Goal: Task Accomplishment & Management: Complete application form

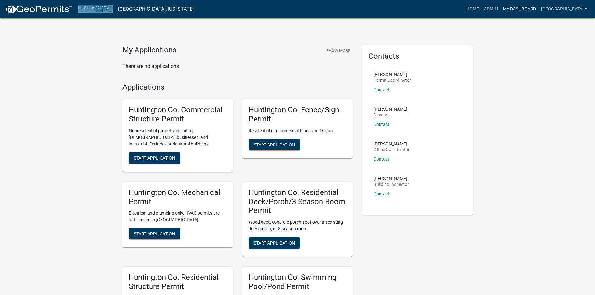
click at [516, 7] on link "My Dashboard" at bounding box center [519, 9] width 38 height 12
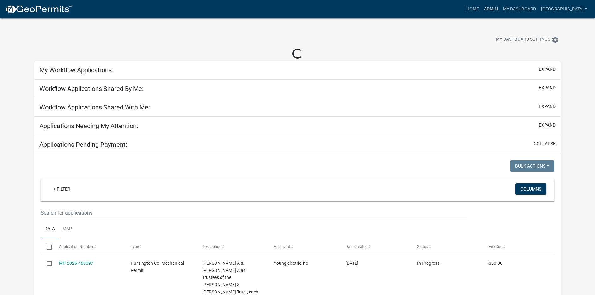
click at [486, 10] on link "Admin" at bounding box center [490, 9] width 19 height 12
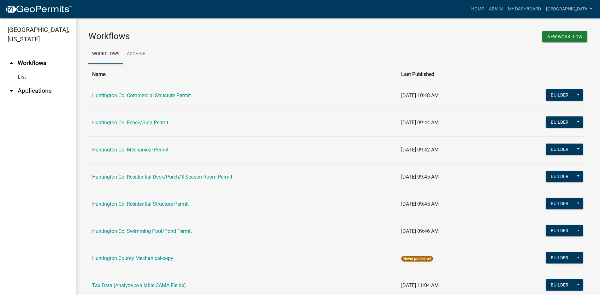
click at [34, 91] on link "arrow_drop_down Applications" at bounding box center [38, 90] width 76 height 15
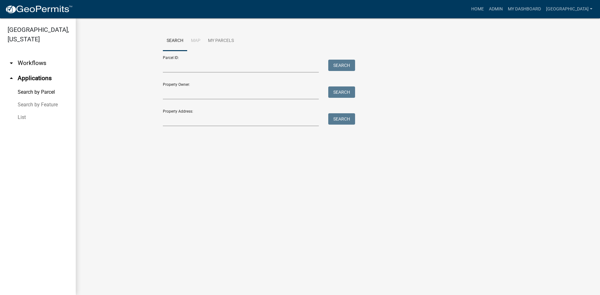
click at [22, 118] on link "List" at bounding box center [38, 117] width 76 height 13
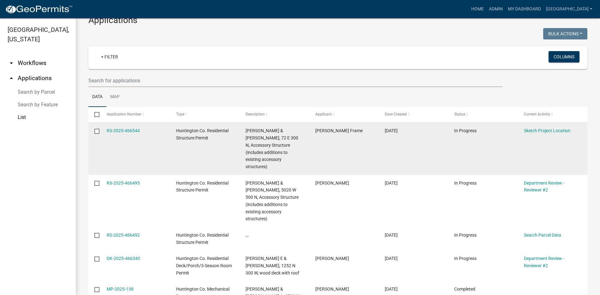
scroll to position [32, 0]
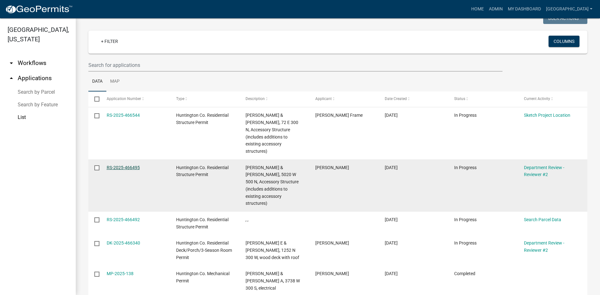
click at [126, 168] on link "RS-2025-466495" at bounding box center [123, 167] width 33 height 5
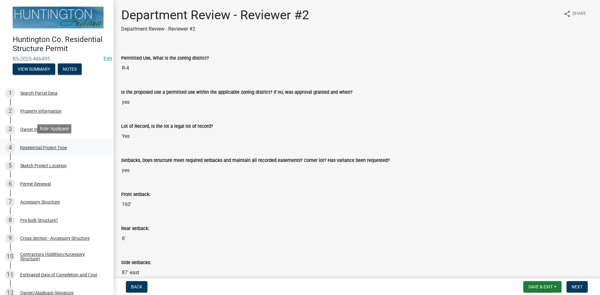
click at [59, 147] on div "Residential Project Type" at bounding box center [43, 147] width 47 height 4
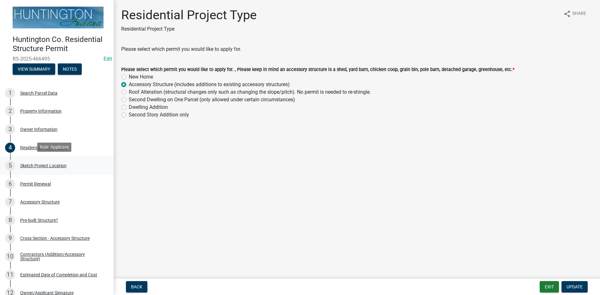
click at [57, 163] on div "Sketch Project Location" at bounding box center [43, 165] width 46 height 4
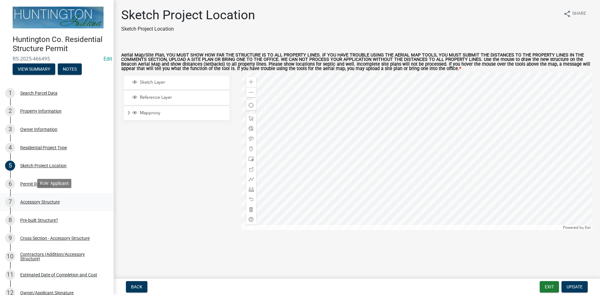
click at [53, 200] on div "Accessory Structure" at bounding box center [39, 202] width 39 height 4
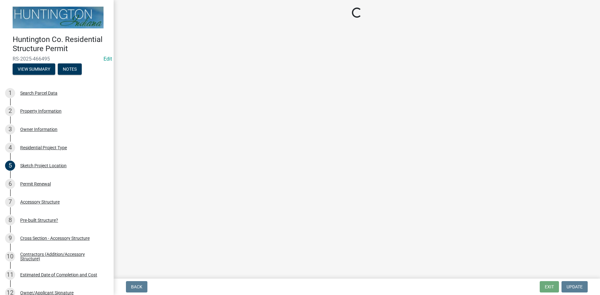
select select "3652cabe-72e3-4c90-aa36-dd6c553eaee4"
select select "cd8e73b5-7e5e-4513-aef6-7c4e8a877e5d"
select select "b13dc926-991e-4e5f-bffc-d00822840ec1"
select select "e88b1875-137a-4a9f-a5b6-d9cbc438664c"
select select "e290cb59-fde3-4413-9642-22cae6324ace"
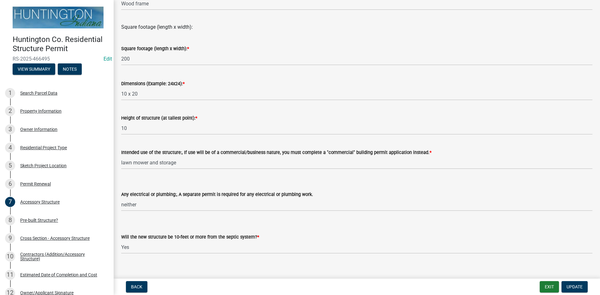
scroll to position [213, 0]
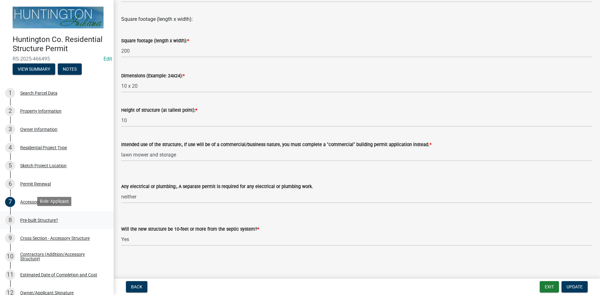
click at [47, 219] on div "Pre-built Structure?" at bounding box center [39, 220] width 38 height 4
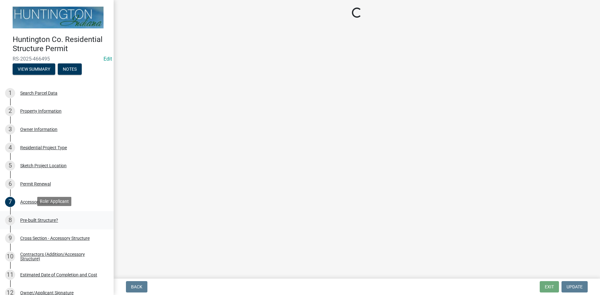
scroll to position [0, 0]
select select "d029f378-bdde-4f05-beaa-ba284da949e8"
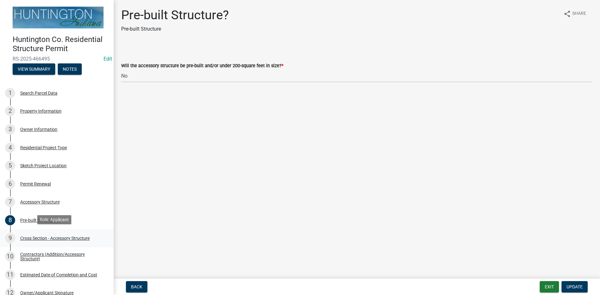
click at [74, 236] on div "Cross Section - Accessory Structure" at bounding box center [54, 238] width 69 height 4
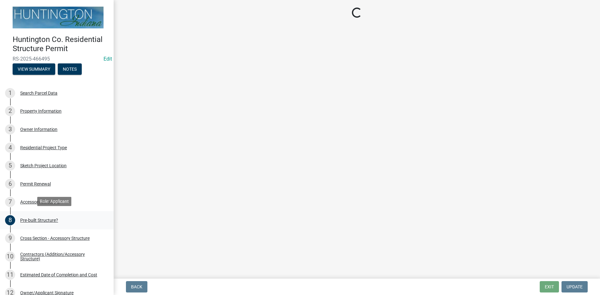
select select "24d4f506-41fa-4939-ac19-17382de83287"
select select "58ed3e0b-1ace-471f-b889-2677fdd8f470"
select select "22f604be-c36a-40f3-9f57-4bbc5c076a1d"
select select "d2ffbfd7-5c5a-4bd1-90d0-91a80e23a38a"
select select "f9643c29-4a94-4aaa-a3e6-23f6bab72b40"
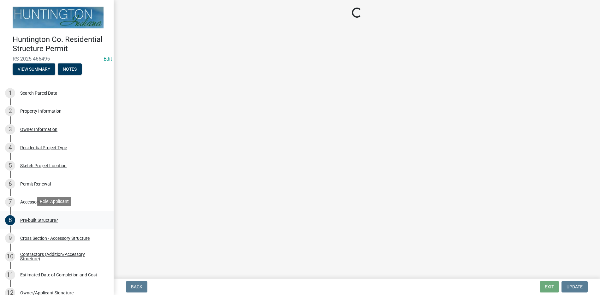
select select "662e4994-88a5-4081-9f70-622506e6c315"
select select "437d5bbf-de9a-4f39-89be-882567d8ea4c"
select select "9be9ae6d-8ffc-4cc4-9d1c-5b91c7d090e7"
select select "174524f7-a4fe-45d6-a770-f02cb493cb11"
select select "b6fb852f-7078-4d61-b713-1076353fc7da"
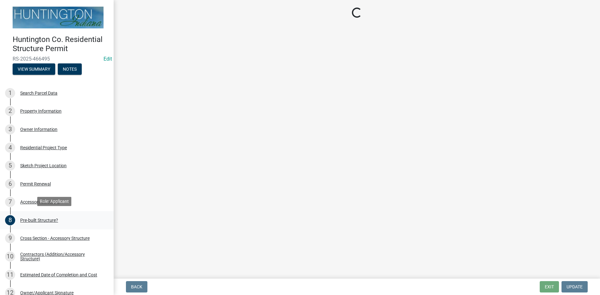
select select "d8b6eff9-4cc5-4327-a476-a12e2fb0d44a"
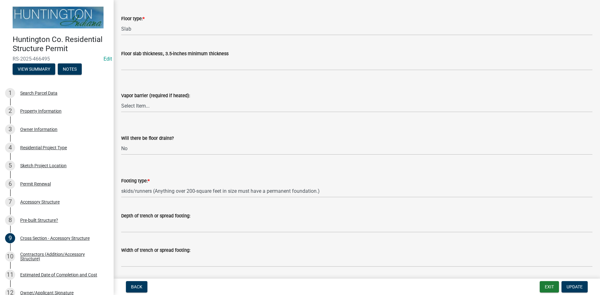
scroll to position [797, 0]
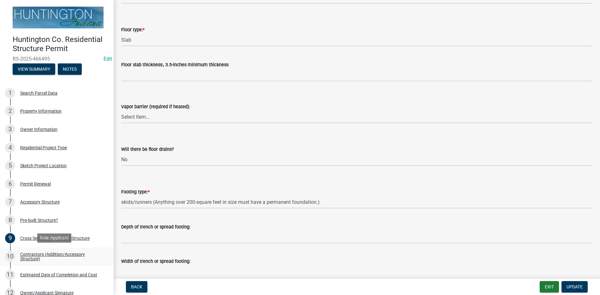
click at [47, 253] on div "Contractors (Addition/Accessory Structure)" at bounding box center [61, 256] width 83 height 9
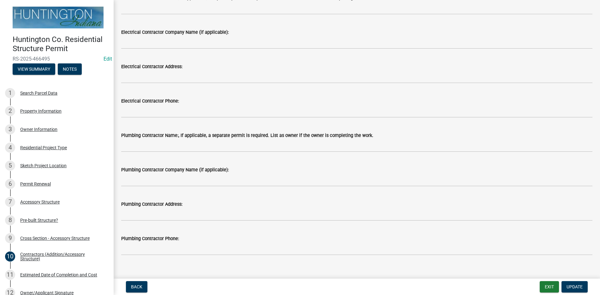
scroll to position [207, 0]
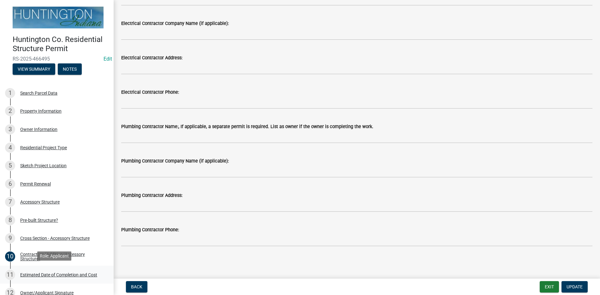
click at [60, 272] on div "Estimated Date of Completion and Cost" at bounding box center [58, 274] width 77 height 4
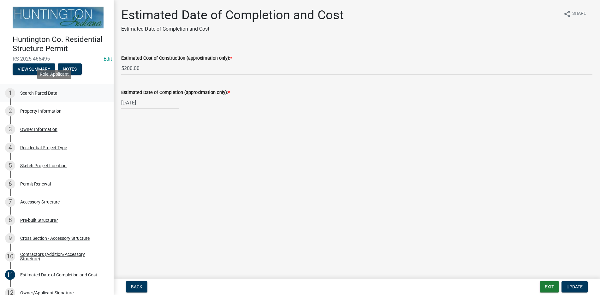
click at [43, 91] on div "Search Parcel Data" at bounding box center [38, 93] width 37 height 4
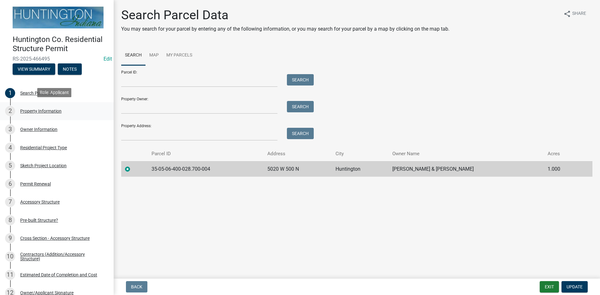
click at [39, 111] on div "Property Information" at bounding box center [40, 111] width 41 height 4
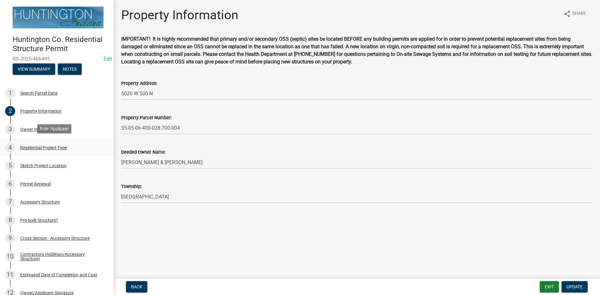
click at [44, 146] on div "Residential Project Type" at bounding box center [43, 147] width 47 height 4
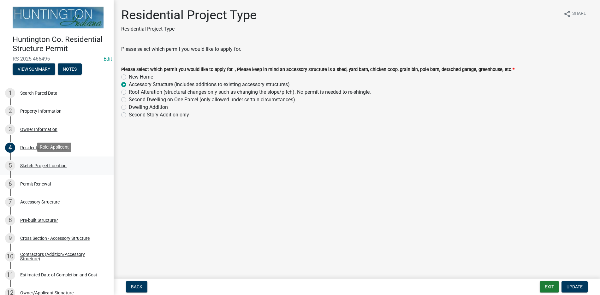
click at [44, 165] on div "Sketch Project Location" at bounding box center [43, 165] width 46 height 4
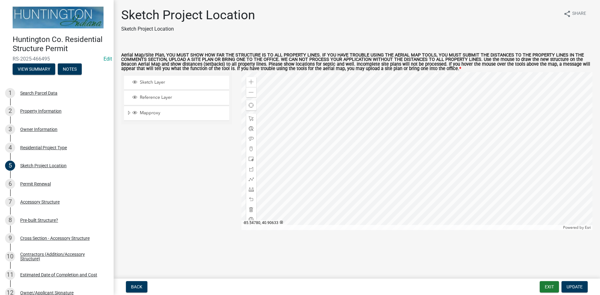
click at [374, 162] on div at bounding box center [416, 151] width 351 height 158
click at [251, 82] on span at bounding box center [251, 81] width 5 height 5
click at [324, 127] on div at bounding box center [416, 151] width 351 height 158
click at [352, 137] on div at bounding box center [416, 151] width 351 height 158
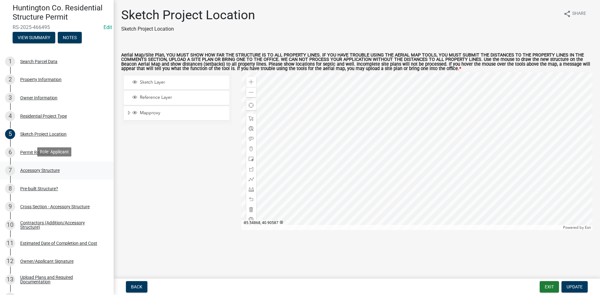
scroll to position [63, 0]
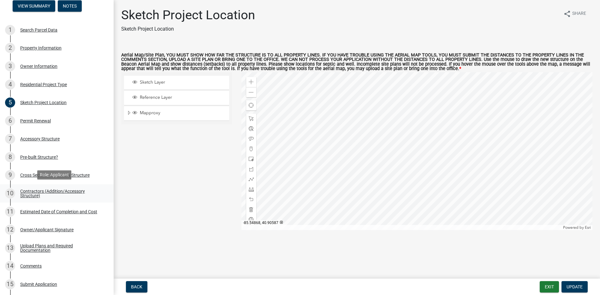
click at [56, 190] on div "Contractors (Addition/Accessory Structure)" at bounding box center [61, 193] width 83 height 9
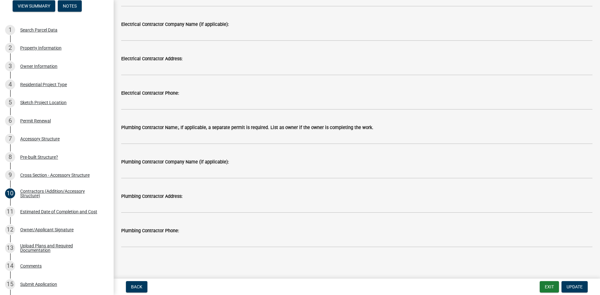
scroll to position [207, 0]
click at [51, 244] on div "Upload Plans and Required Documentation" at bounding box center [61, 247] width 83 height 9
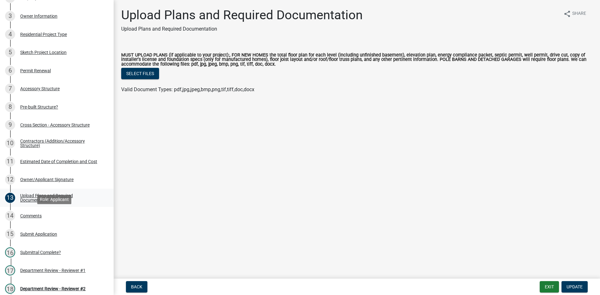
scroll to position [126, 0]
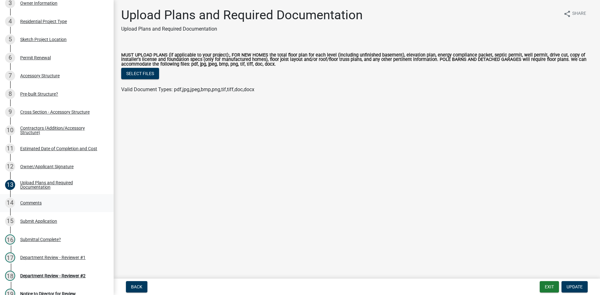
click at [36, 201] on div "Comments" at bounding box center [30, 203] width 21 height 4
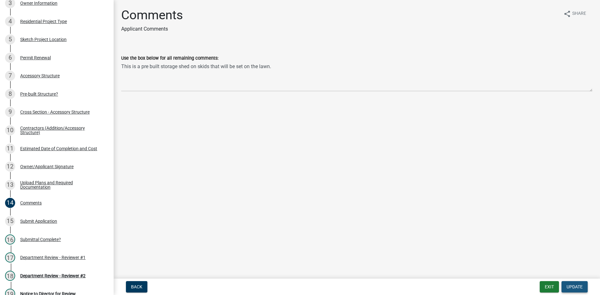
click at [571, 284] on button "Update" at bounding box center [574, 286] width 26 height 11
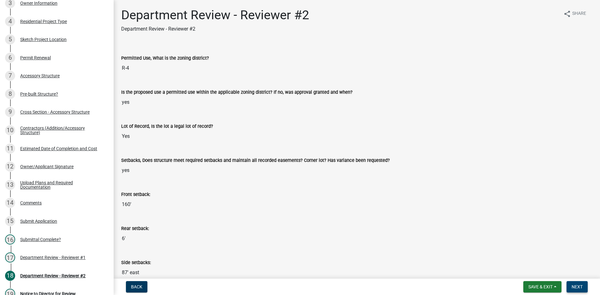
click at [573, 285] on span "Next" at bounding box center [576, 286] width 11 height 5
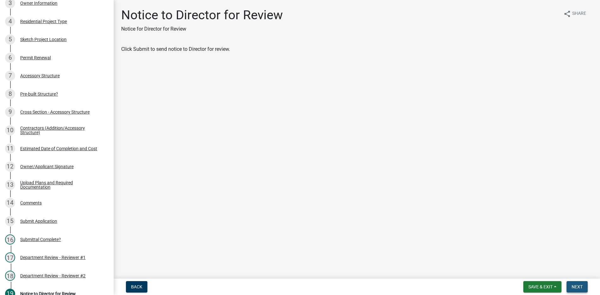
click at [577, 285] on span "Next" at bounding box center [576, 286] width 11 height 5
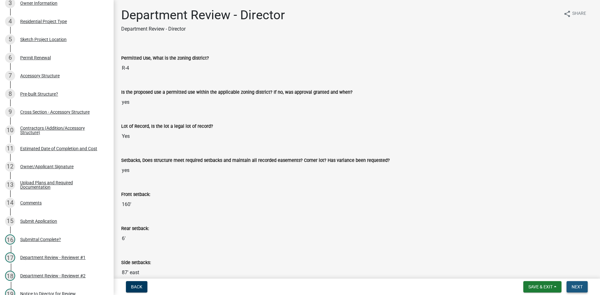
click at [577, 286] on span "Next" at bounding box center [576, 286] width 11 height 5
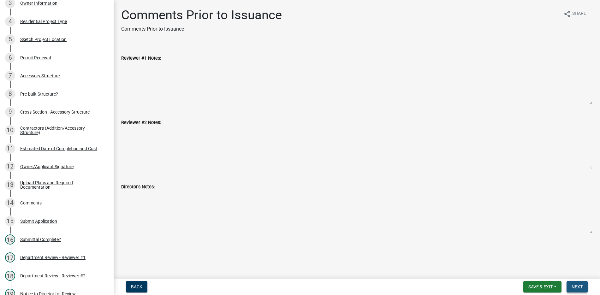
click at [577, 284] on span "Next" at bounding box center [576, 286] width 11 height 5
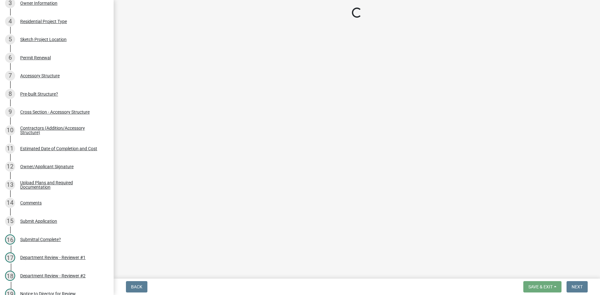
select select "3: 3"
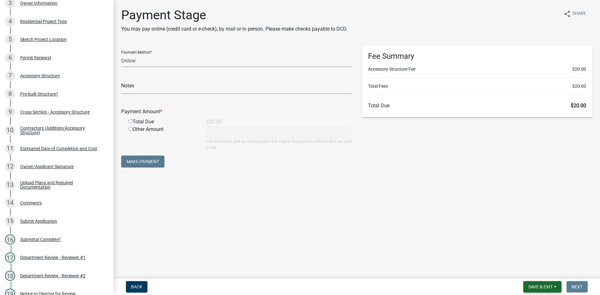
click at [538, 286] on span "Save & Exit" at bounding box center [540, 286] width 24 height 5
click at [532, 272] on button "Save & Exit" at bounding box center [536, 270] width 50 height 15
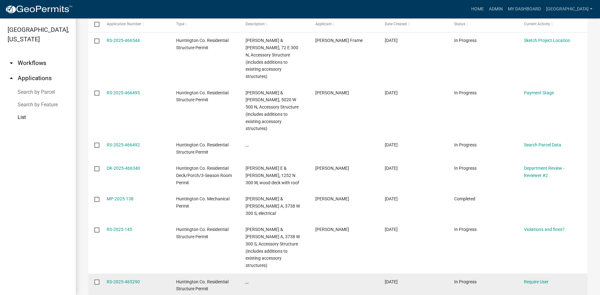
scroll to position [126, 0]
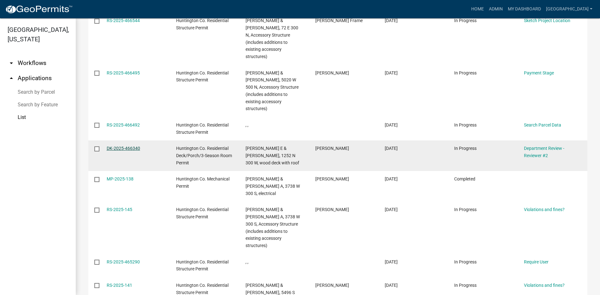
click at [122, 146] on link "DK-2025-466340" at bounding box center [123, 148] width 33 height 5
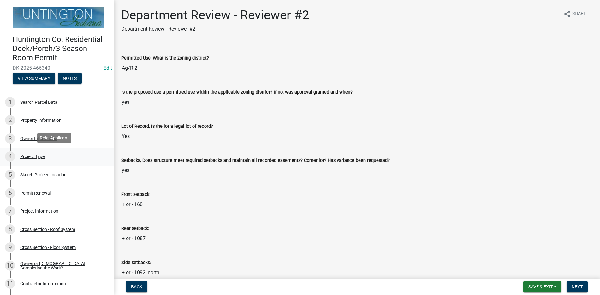
click at [38, 155] on div "Project Type" at bounding box center [32, 156] width 24 height 4
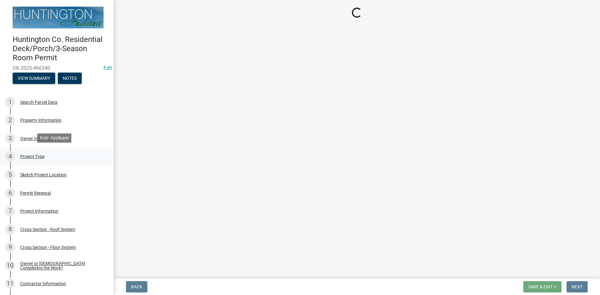
select select "72de0d4d-30a4-4760-a17f-a75ec8218792"
select select "974be428-3fb2-44e5-8e9f-39d0bd83e453"
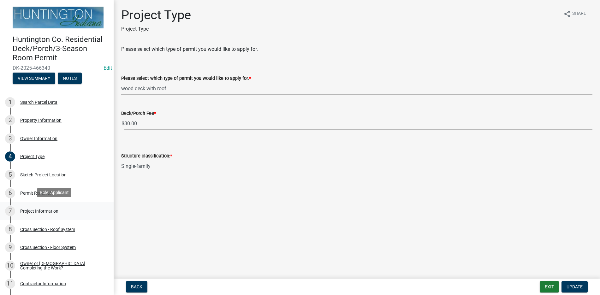
click at [48, 209] on div "Project Information" at bounding box center [39, 211] width 38 height 4
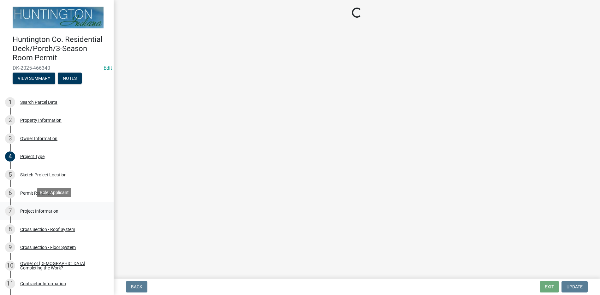
select select "c2d6a53e-caa9-469f-96d8-1d44774090ff"
select select "fec0150a-b2e8-4a38-90fa-f28c390ef04e"
select select "ccf793fd-5dd4-4dab-b980-857ab6ddea0a"
select select "f2ef55cb-80f2-4eb1-91fb-929be7ae3aa4"
select select "1784edda-6a47-4478-8408-35bea9d45f15"
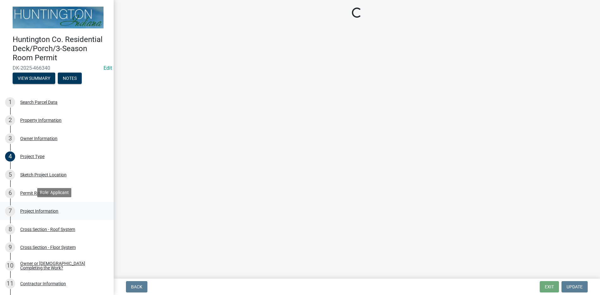
select select "54b2561f-7f95-4f13-92ca-232fb940fb55"
select select "5d94bfeb-bbdb-4df1-80b3-951fe4ef2bc2"
select select "0f32ebb7-9dbd-4b3c-bae1-c730c0ca315d"
select select "f8accff7-e311-4f10-943d-020d44278482"
select select "ecf9a431-8e16-4bcc-9b18-fcdf5c828e2c"
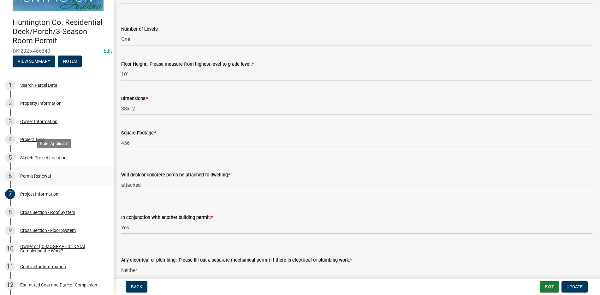
scroll to position [32, 0]
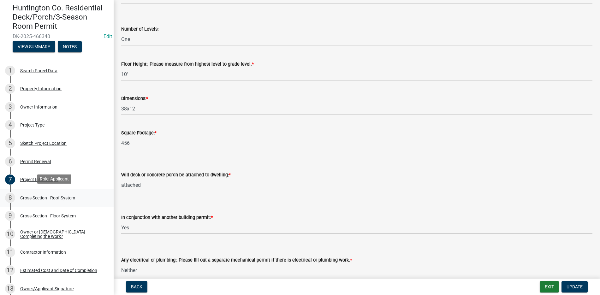
click at [60, 196] on div "Cross Section - Roof System" at bounding box center [47, 198] width 55 height 4
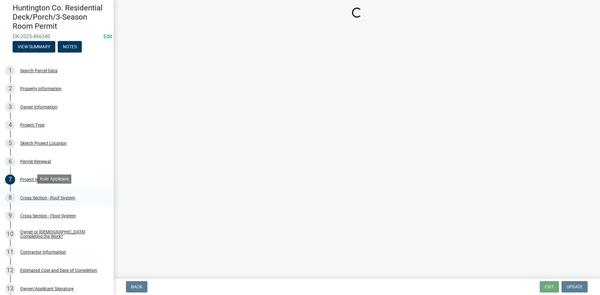
select select "5ab332a2-a9f6-49fe-93a8-5742621f9fa9"
select select "5a24cf98-274a-4d65-89e6-72a78de49331"
select select "3b1977d0-1592-4ad5-bb58-e7a88d767148"
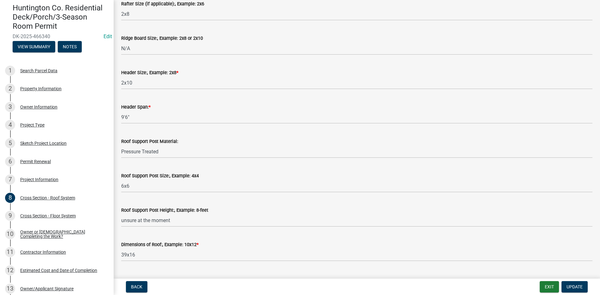
scroll to position [308, 0]
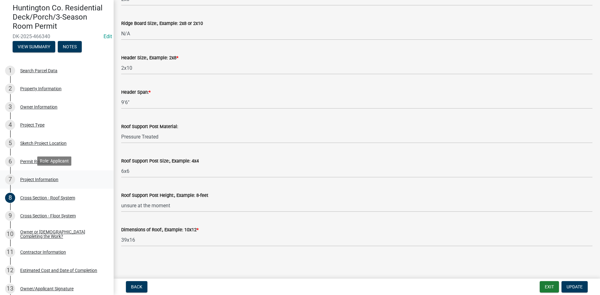
click at [46, 178] on div "Project Information" at bounding box center [39, 179] width 38 height 4
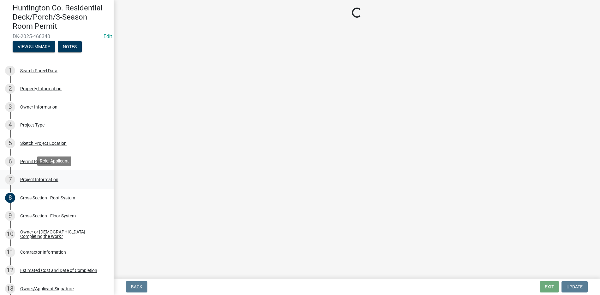
select select "c2d6a53e-caa9-469f-96d8-1d44774090ff"
select select "fec0150a-b2e8-4a38-90fa-f28c390ef04e"
select select "ccf793fd-5dd4-4dab-b980-857ab6ddea0a"
select select "f2ef55cb-80f2-4eb1-91fb-929be7ae3aa4"
select select "1784edda-6a47-4478-8408-35bea9d45f15"
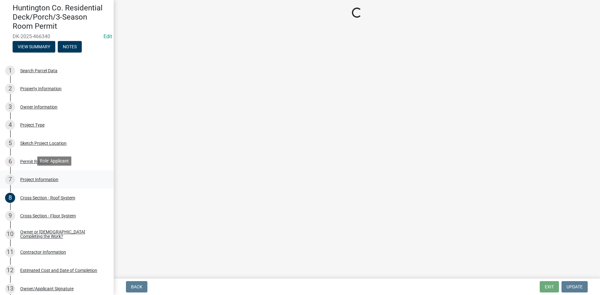
select select "54b2561f-7f95-4f13-92ca-232fb940fb55"
select select "5d94bfeb-bbdb-4df1-80b3-951fe4ef2bc2"
select select "0f32ebb7-9dbd-4b3c-bae1-c730c0ca315d"
select select "f8accff7-e311-4f10-943d-020d44278482"
select select "ecf9a431-8e16-4bcc-9b18-fcdf5c828e2c"
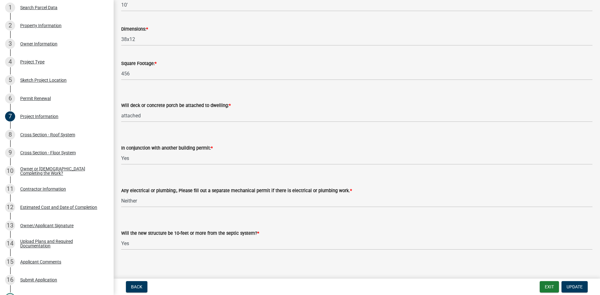
scroll to position [357, 0]
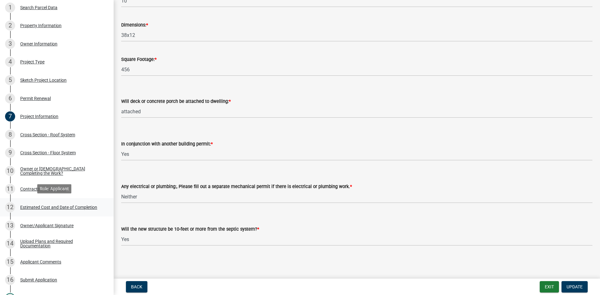
click at [58, 205] on div "Estimated Cost and Date of Completion" at bounding box center [58, 207] width 77 height 4
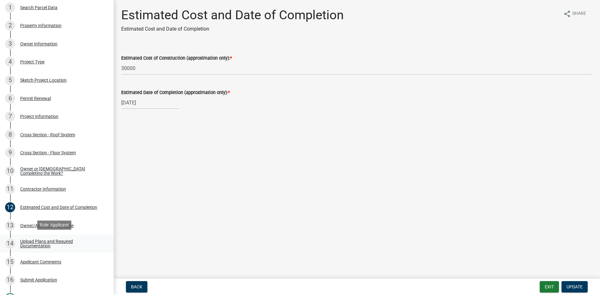
click at [44, 239] on div "Upload Plans and Required Documentation" at bounding box center [61, 243] width 83 height 9
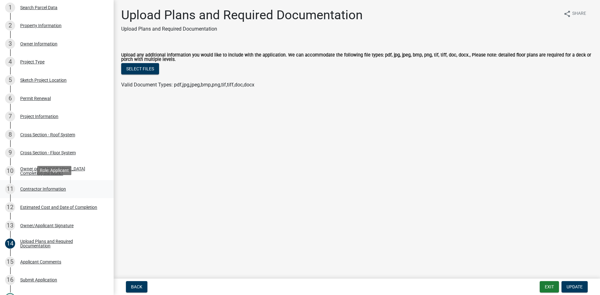
click at [38, 190] on div "Contractor Information" at bounding box center [43, 189] width 46 height 4
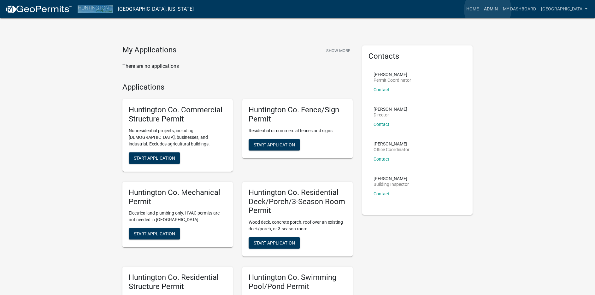
click at [487, 9] on link "Admin" at bounding box center [490, 9] width 19 height 12
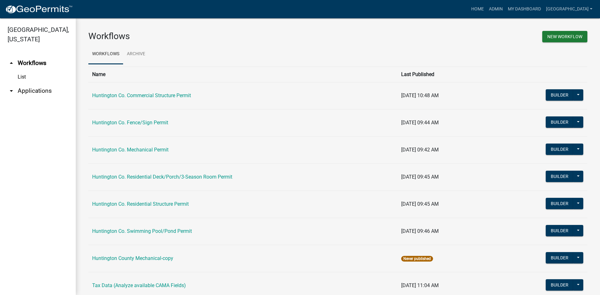
click at [29, 92] on link "arrow_drop_down Applications" at bounding box center [38, 90] width 76 height 15
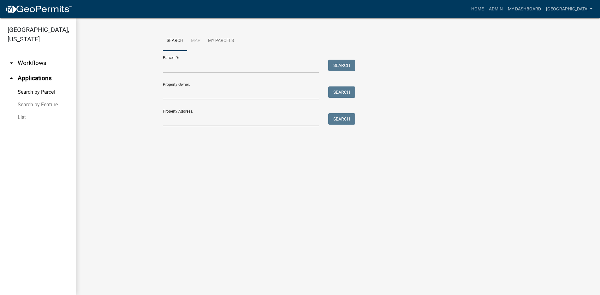
click at [23, 117] on link "List" at bounding box center [38, 117] width 76 height 13
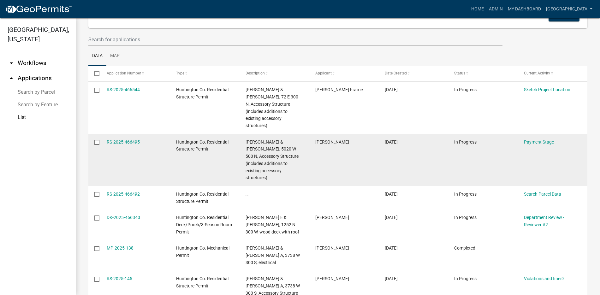
scroll to position [63, 0]
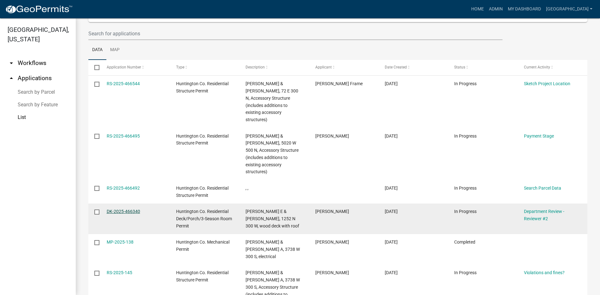
click at [125, 211] on link "DK-2025-466340" at bounding box center [123, 211] width 33 height 5
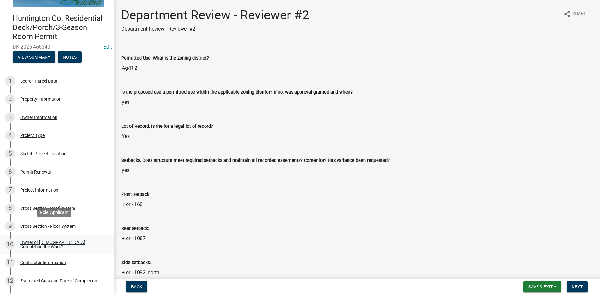
scroll to position [63, 0]
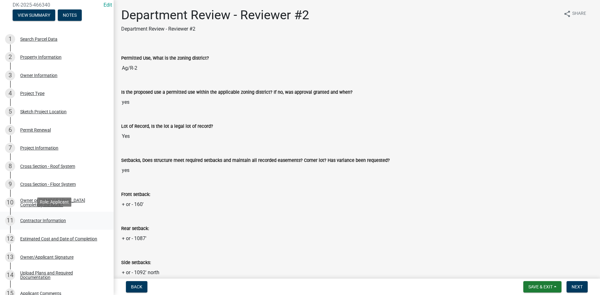
click at [49, 219] on div "Contractor Information" at bounding box center [43, 220] width 46 height 4
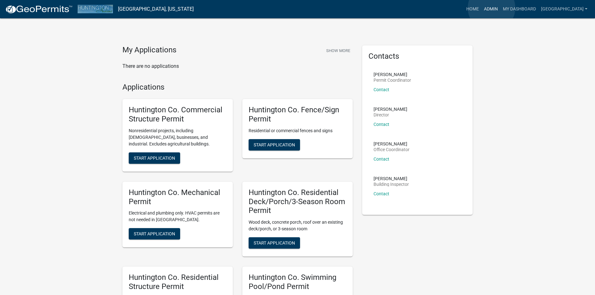
click at [491, 8] on link "Admin" at bounding box center [490, 9] width 19 height 12
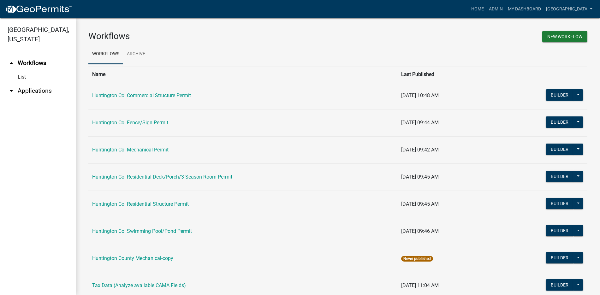
click at [27, 90] on link "arrow_drop_down Applications" at bounding box center [38, 90] width 76 height 15
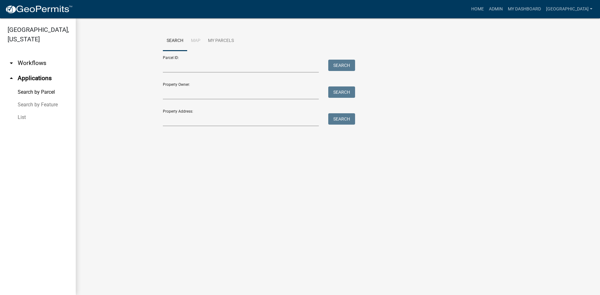
click at [21, 117] on link "List" at bounding box center [38, 117] width 76 height 13
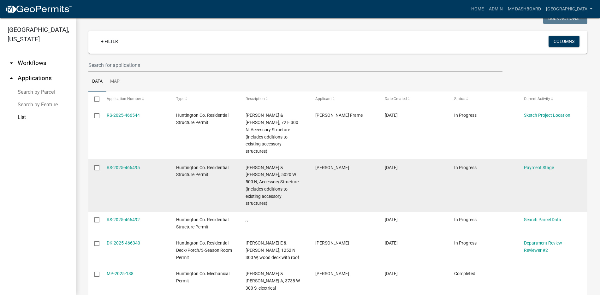
scroll to position [63, 0]
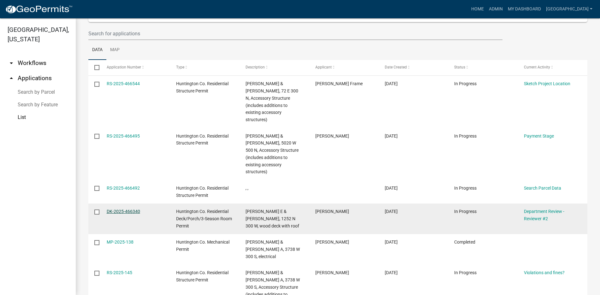
click at [124, 211] on link "DK-2025-466340" at bounding box center [123, 211] width 33 height 5
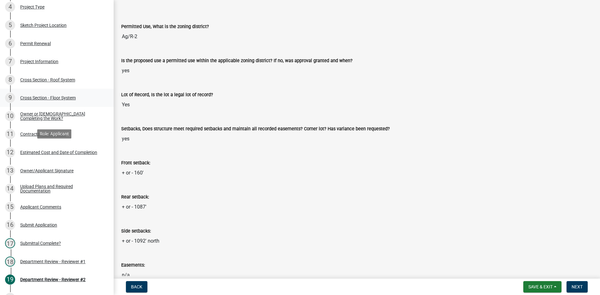
scroll to position [158, 0]
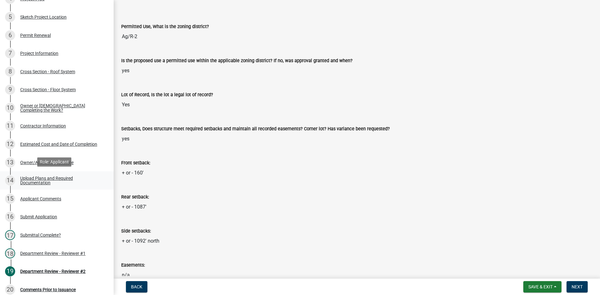
click at [55, 176] on div "Upload Plans and Required Documentation" at bounding box center [61, 180] width 83 height 9
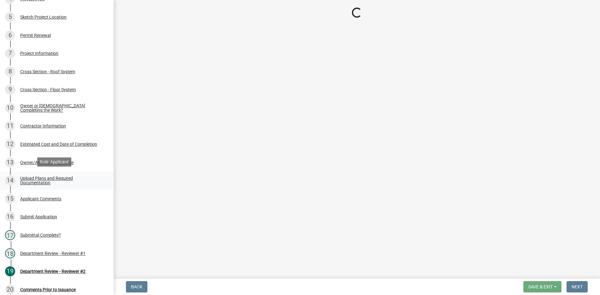
scroll to position [0, 0]
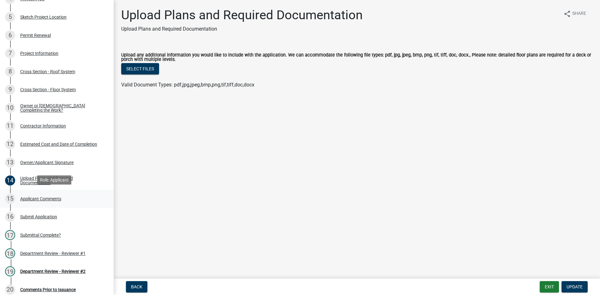
click at [51, 197] on div "Applicant Comments" at bounding box center [40, 198] width 41 height 4
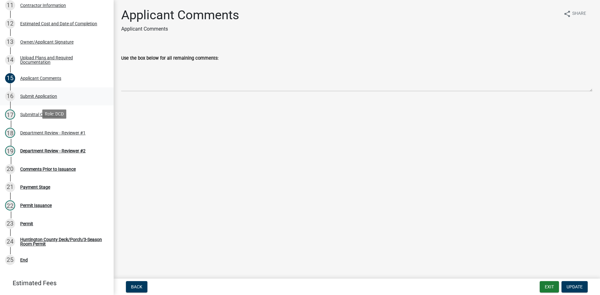
scroll to position [284, 0]
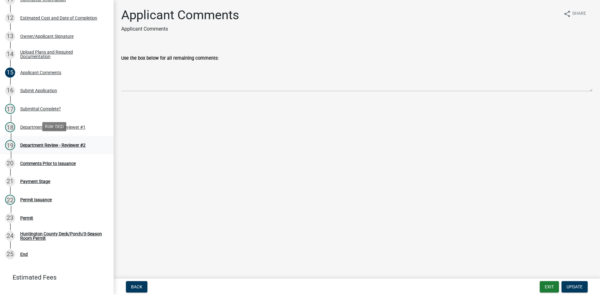
click at [76, 145] on div "Department Review - Reviewer #2" at bounding box center [52, 145] width 65 height 4
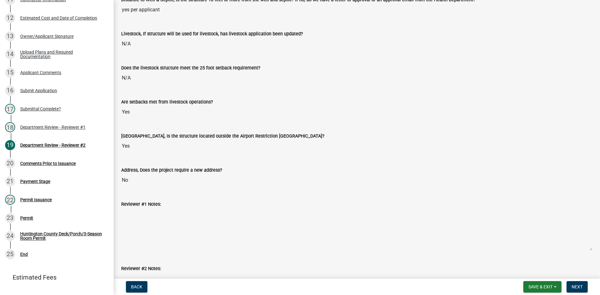
scroll to position [591, 0]
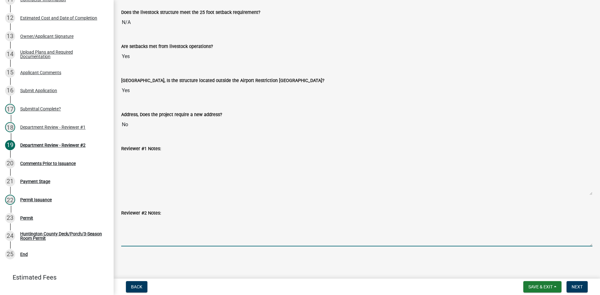
click at [132, 223] on textarea "Reviewer #2 Notes:" at bounding box center [356, 232] width 471 height 30
click at [149, 227] on textarea "Reviewer #2 Notes:" at bounding box center [356, 232] width 471 height 30
paste textarea "No side attachment to the posts is allowed. All bearing on the posts must be on…"
type textarea "No side attachment to the posts is allowed. All bearing on the posts must be on…"
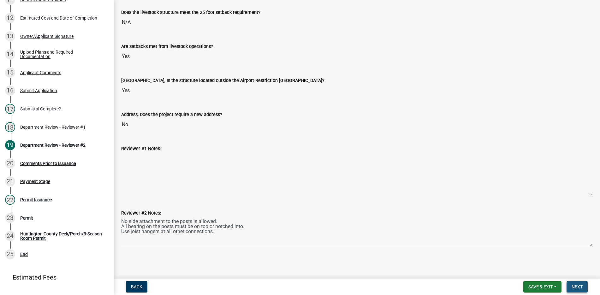
click at [579, 287] on span "Next" at bounding box center [576, 286] width 11 height 5
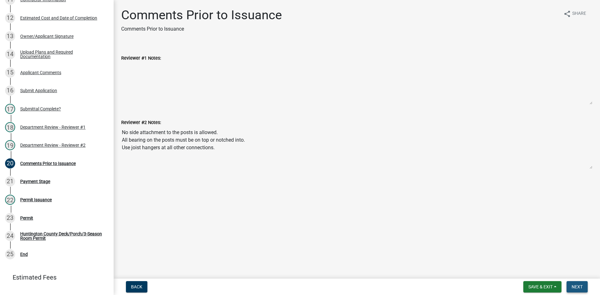
click at [577, 289] on span "Next" at bounding box center [576, 286] width 11 height 5
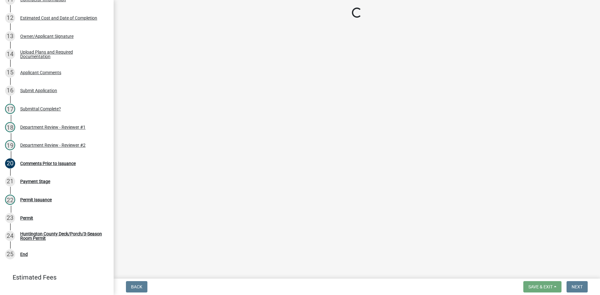
select select "3: 3"
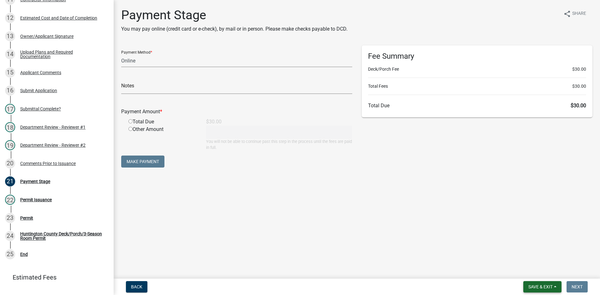
click at [542, 288] on span "Save & Exit" at bounding box center [540, 286] width 24 height 5
click at [519, 271] on button "Save & Exit" at bounding box center [536, 270] width 50 height 15
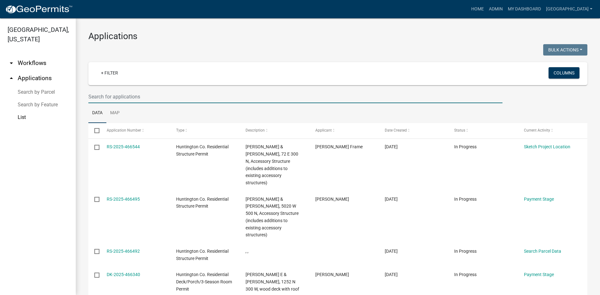
click at [118, 94] on input "text" at bounding box center [295, 96] width 414 height 13
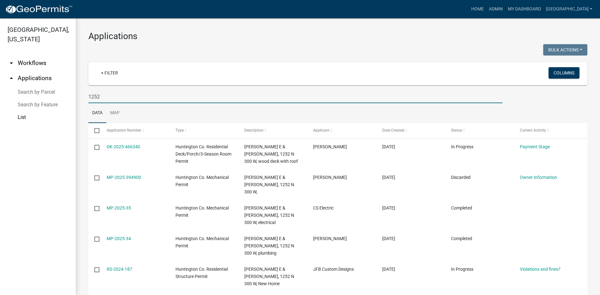
type input "1252"
